Goal: Task Accomplishment & Management: Use online tool/utility

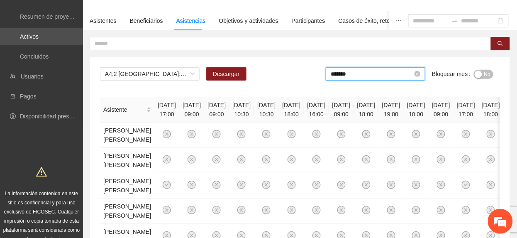
click at [364, 78] on input "*******" at bounding box center [371, 73] width 82 height 9
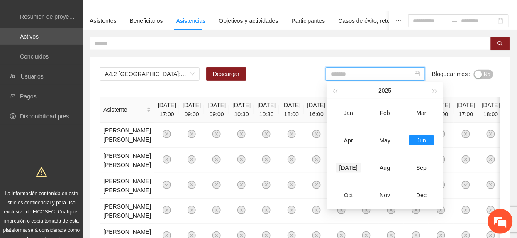
click at [349, 160] on td "[DATE]" at bounding box center [348, 167] width 36 height 27
type input "*******"
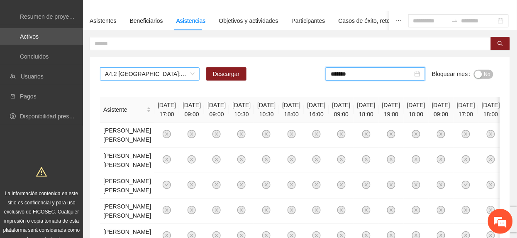
click at [137, 80] on span "A4.2 [GEOGRAPHIC_DATA]: Sesiones de Terapia Individual" at bounding box center [150, 74] width 90 height 12
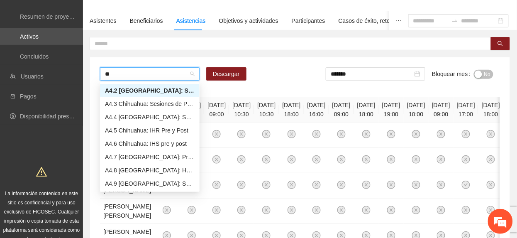
scroll to position [13, 0]
type input "***"
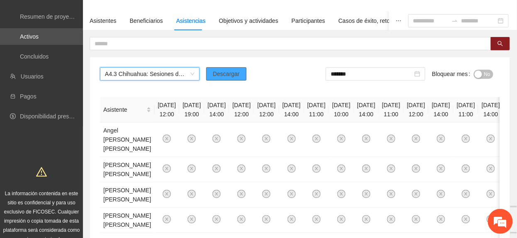
click at [238, 76] on span "Descargar" at bounding box center [226, 73] width 27 height 9
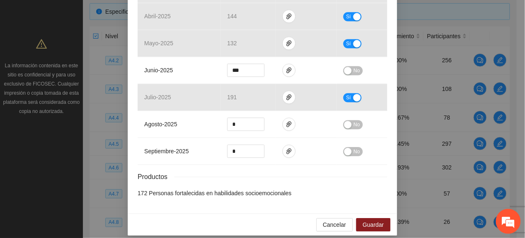
scroll to position [559, 0]
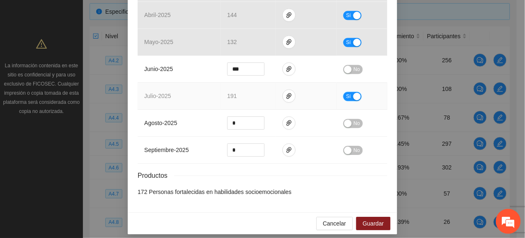
drag, startPoint x: 340, startPoint y: 88, endPoint x: 276, endPoint y: 98, distance: 65.4
click at [343, 92] on button "Sí" at bounding box center [352, 96] width 18 height 9
drag, startPoint x: 248, startPoint y: 88, endPoint x: 119, endPoint y: 95, distance: 129.2
click at [119, 95] on div "Actividad 4.2 Número de sesiones de terapias Individuales Indicador: Chihuahua:…" at bounding box center [262, 119] width 525 height 238
type input "***"
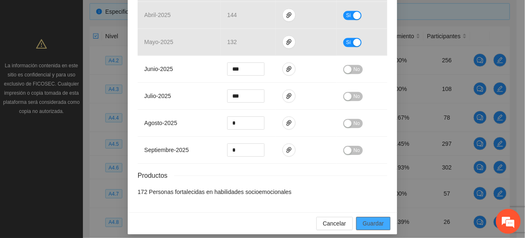
drag, startPoint x: 372, startPoint y: 214, endPoint x: 369, endPoint y: 208, distance: 6.9
click at [372, 219] on span "Guardar" at bounding box center [373, 223] width 21 height 9
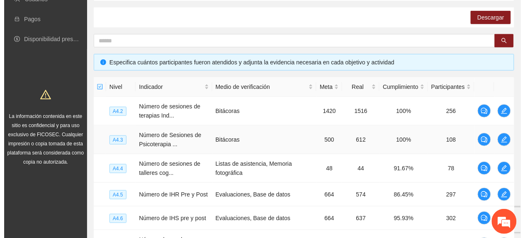
scroll to position [181, 0]
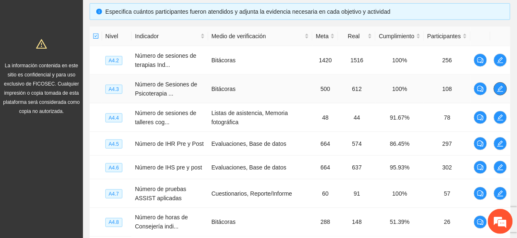
click at [501, 86] on icon "edit" at bounding box center [500, 88] width 7 height 7
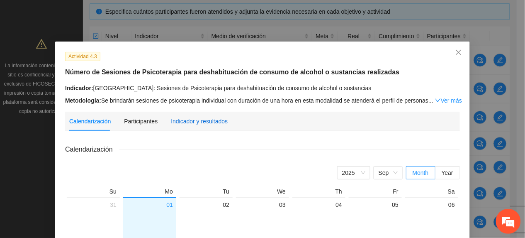
click at [192, 125] on div "Indicador y resultados" at bounding box center [199, 121] width 57 height 9
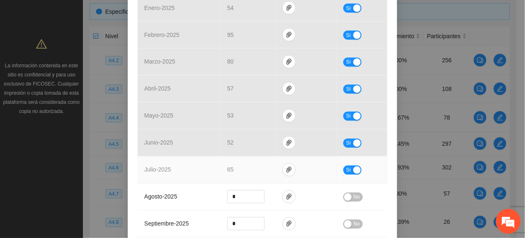
scroll to position [332, 0]
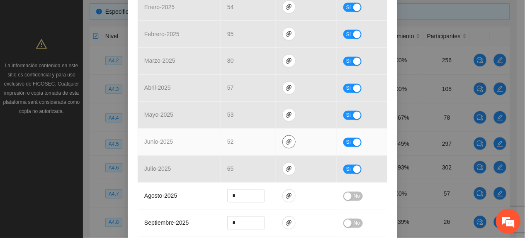
click at [286, 143] on icon "paper-clip" at bounding box center [289, 141] width 7 height 7
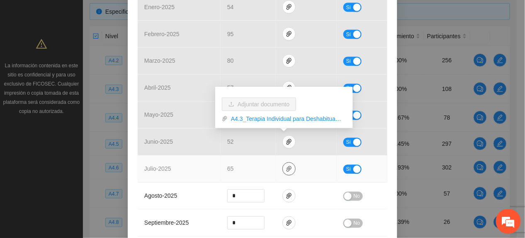
drag, startPoint x: 284, startPoint y: 168, endPoint x: 276, endPoint y: 175, distance: 10.7
click at [286, 169] on icon "paper-clip" at bounding box center [289, 168] width 7 height 7
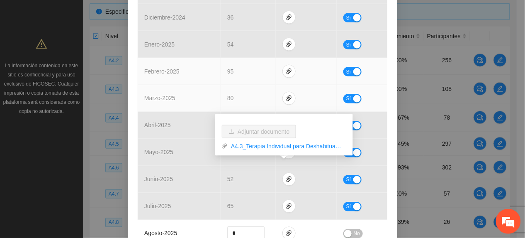
scroll to position [387, 0]
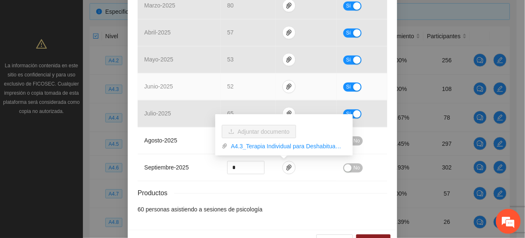
click at [163, 83] on span "junio - 2025" at bounding box center [158, 86] width 29 height 7
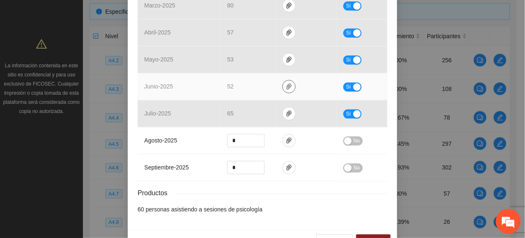
click at [287, 87] on icon "paper-clip" at bounding box center [289, 87] width 5 height 6
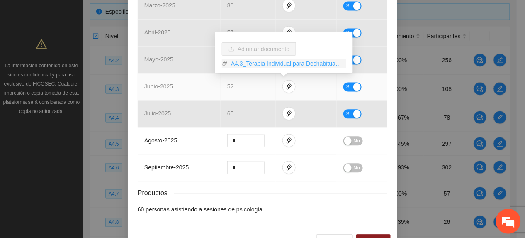
click at [254, 66] on link "A4.3_Terapia Individual para Deshabituación.zip" at bounding box center [287, 63] width 119 height 9
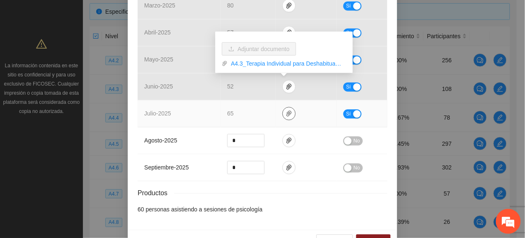
click at [287, 114] on icon "paper-clip" at bounding box center [289, 114] width 5 height 6
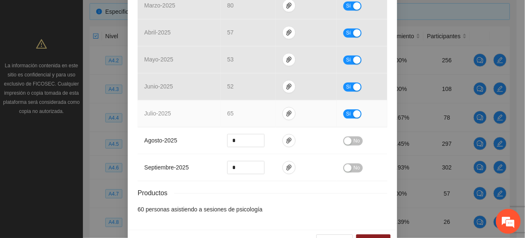
click at [231, 115] on td "65" at bounding box center [248, 113] width 55 height 27
click at [286, 115] on icon "paper-clip" at bounding box center [289, 113] width 7 height 7
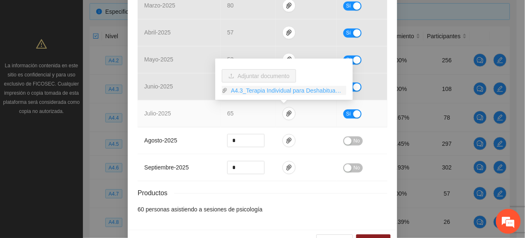
click at [255, 89] on link "A4.3_Terapia Individual para Deshabituación.zip" at bounding box center [287, 90] width 119 height 9
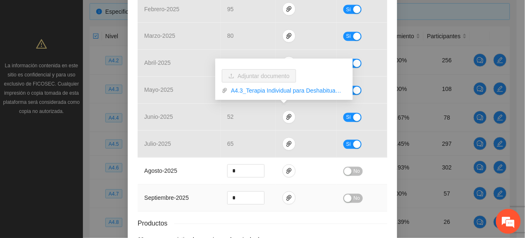
scroll to position [332, 0]
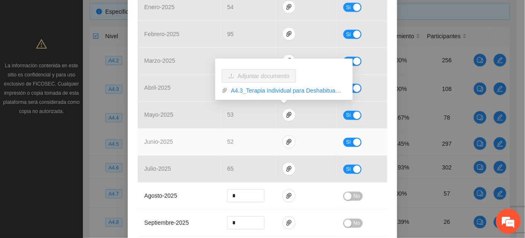
click at [347, 141] on button "Sí" at bounding box center [352, 142] width 18 height 9
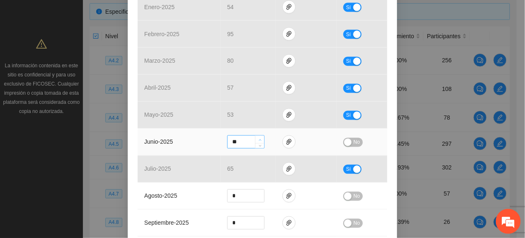
click at [258, 138] on span "up" at bounding box center [260, 139] width 5 height 5
type input "**"
click at [258, 138] on span "up" at bounding box center [260, 139] width 5 height 5
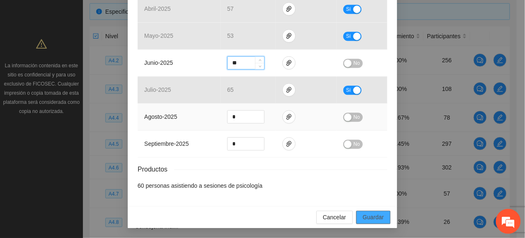
scroll to position [413, 0]
click at [380, 213] on button "Guardar" at bounding box center [373, 216] width 34 height 13
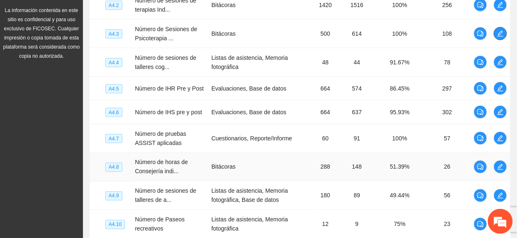
scroll to position [291, 0]
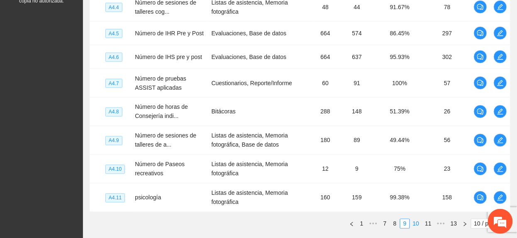
click at [415, 225] on link "10" at bounding box center [416, 223] width 12 height 9
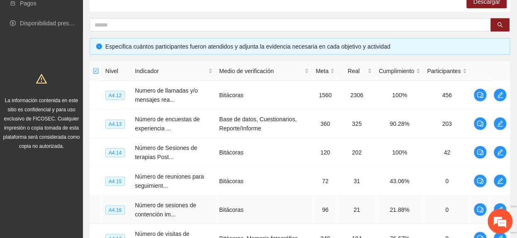
scroll to position [125, 0]
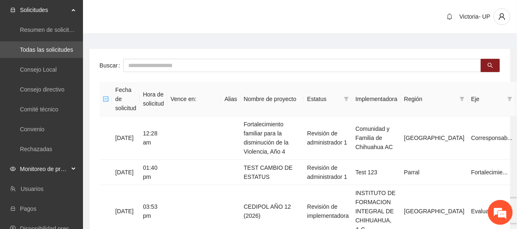
click at [33, 172] on span "Monitoreo de proyectos" at bounding box center [44, 169] width 49 height 17
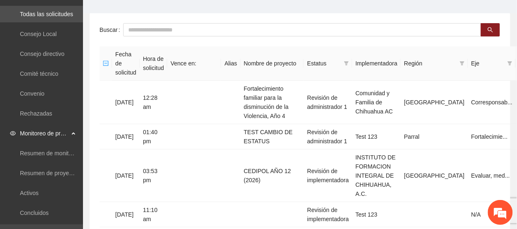
scroll to position [55, 0]
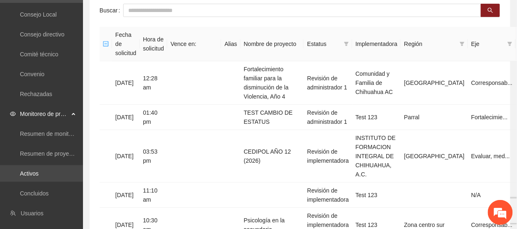
click at [39, 173] on link "Activos" at bounding box center [29, 173] width 19 height 7
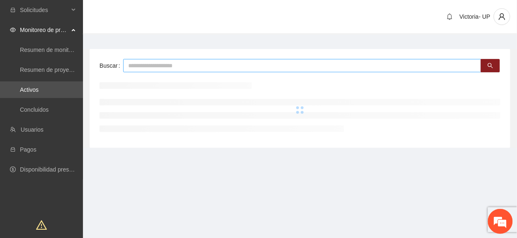
click at [158, 65] on input "text" at bounding box center [302, 65] width 358 height 13
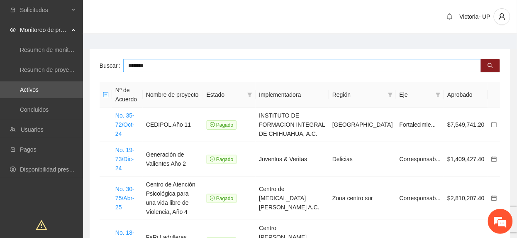
type input "*******"
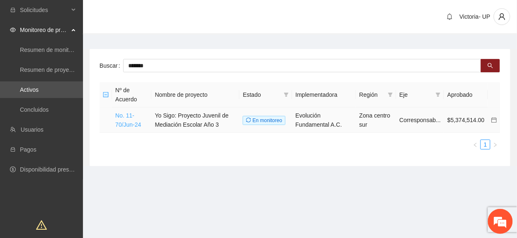
drag, startPoint x: 132, startPoint y: 128, endPoint x: 128, endPoint y: 134, distance: 7.6
click at [131, 128] on link "No. 11-70/Jun-24" at bounding box center [128, 120] width 26 height 16
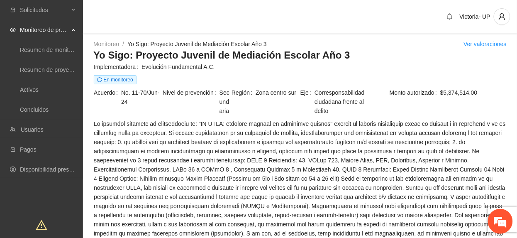
drag, startPoint x: 55, startPoint y: 25, endPoint x: 55, endPoint y: 35, distance: 9.5
click at [55, 27] on span "Monitoreo de proyectos" at bounding box center [44, 30] width 49 height 17
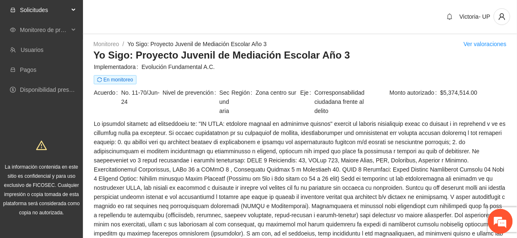
click at [53, 6] on span "Solicitudes" at bounding box center [44, 10] width 49 height 17
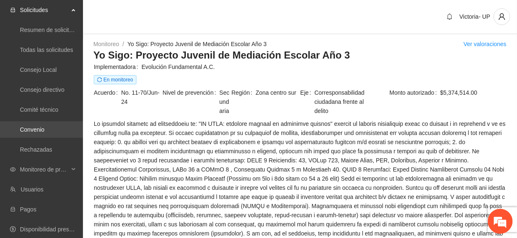
click at [31, 130] on link "Convenio" at bounding box center [32, 129] width 24 height 7
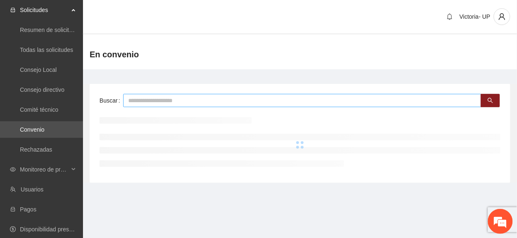
click at [175, 99] on input "text" at bounding box center [302, 100] width 358 height 13
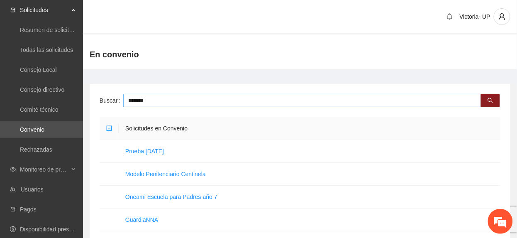
type input "*******"
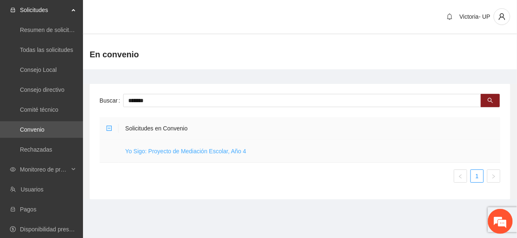
click at [216, 151] on link "Yo Sigo: Proyecto de Mediación Escolar, Año 4" at bounding box center [185, 151] width 121 height 7
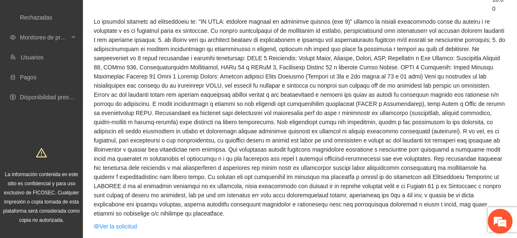
scroll to position [166, 0]
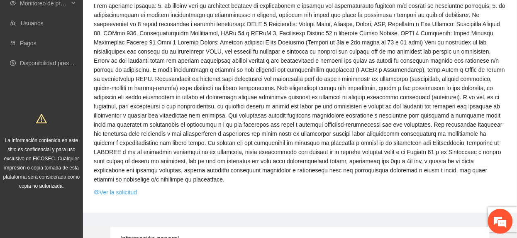
click at [131, 187] on link "Ver la solicitud" at bounding box center [115, 191] width 43 height 9
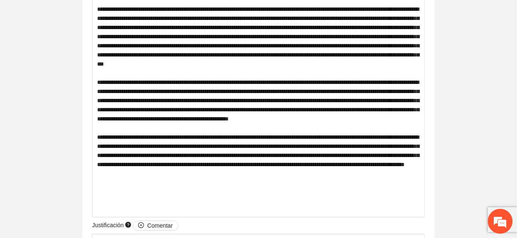
scroll to position [166, 0]
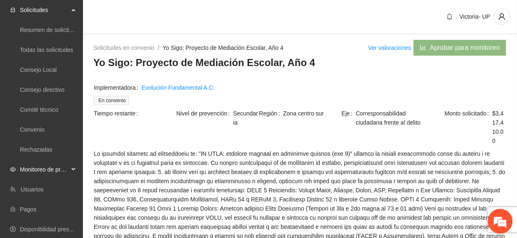
drag, startPoint x: 30, startPoint y: 168, endPoint x: 29, endPoint y: 173, distance: 5.2
click at [30, 168] on span "Monitoreo de proyectos" at bounding box center [44, 169] width 49 height 17
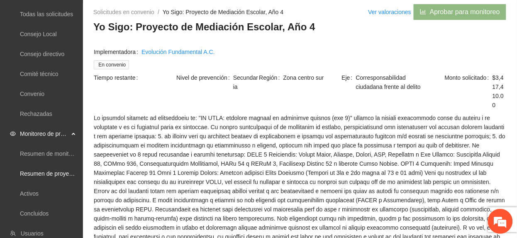
scroll to position [55, 0]
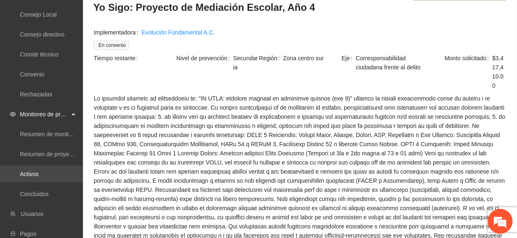
click at [29, 172] on link "Activos" at bounding box center [29, 173] width 19 height 7
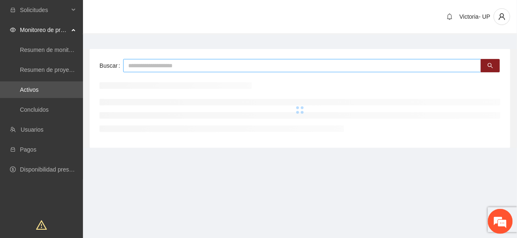
drag, startPoint x: 194, startPoint y: 62, endPoint x: 179, endPoint y: 70, distance: 17.4
click at [182, 69] on input "text" at bounding box center [302, 65] width 358 height 13
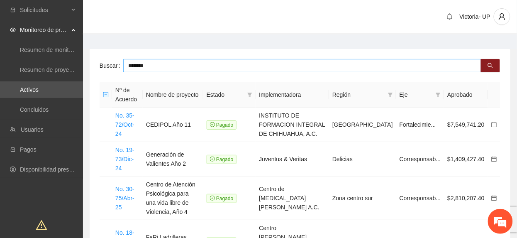
type input "*******"
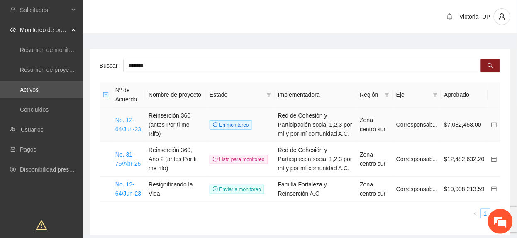
click at [133, 126] on link "No. 12-64/Jun-23" at bounding box center [128, 125] width 26 height 16
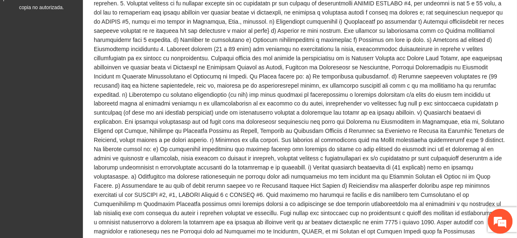
scroll to position [498, 0]
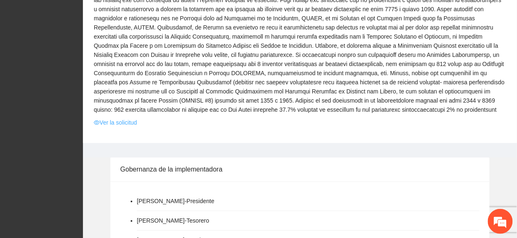
click at [113, 118] on link "Ver la solicitud" at bounding box center [115, 122] width 43 height 9
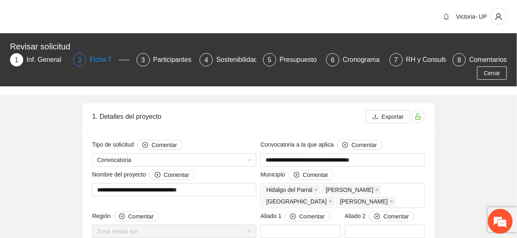
type input "**********"
drag, startPoint x: 105, startPoint y: 58, endPoint x: 135, endPoint y: 75, distance: 34.7
click at [104, 58] on div "Ficha T" at bounding box center [104, 59] width 29 height 13
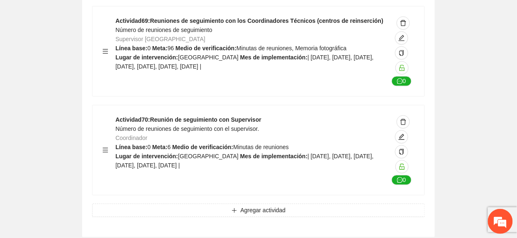
scroll to position [8957, 0]
